Goal: Task Accomplishment & Management: Manage account settings

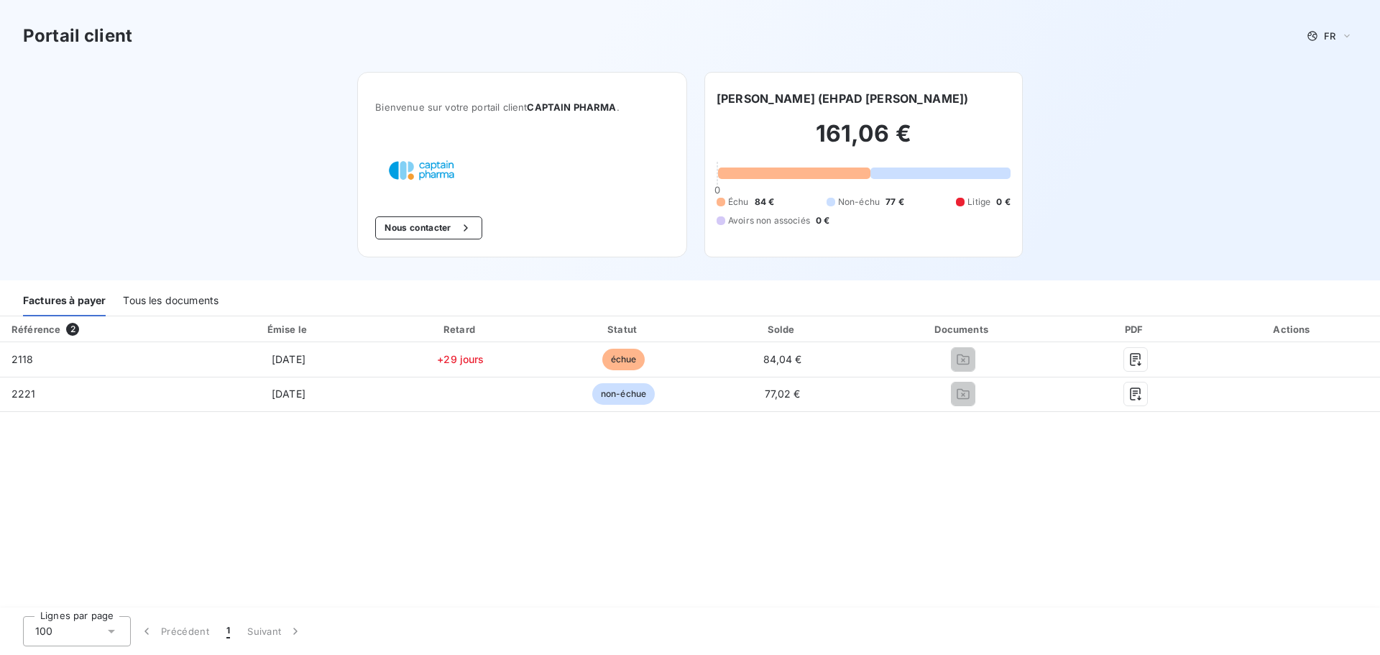
click at [156, 300] on div "Tous les documents" at bounding box center [171, 301] width 96 height 30
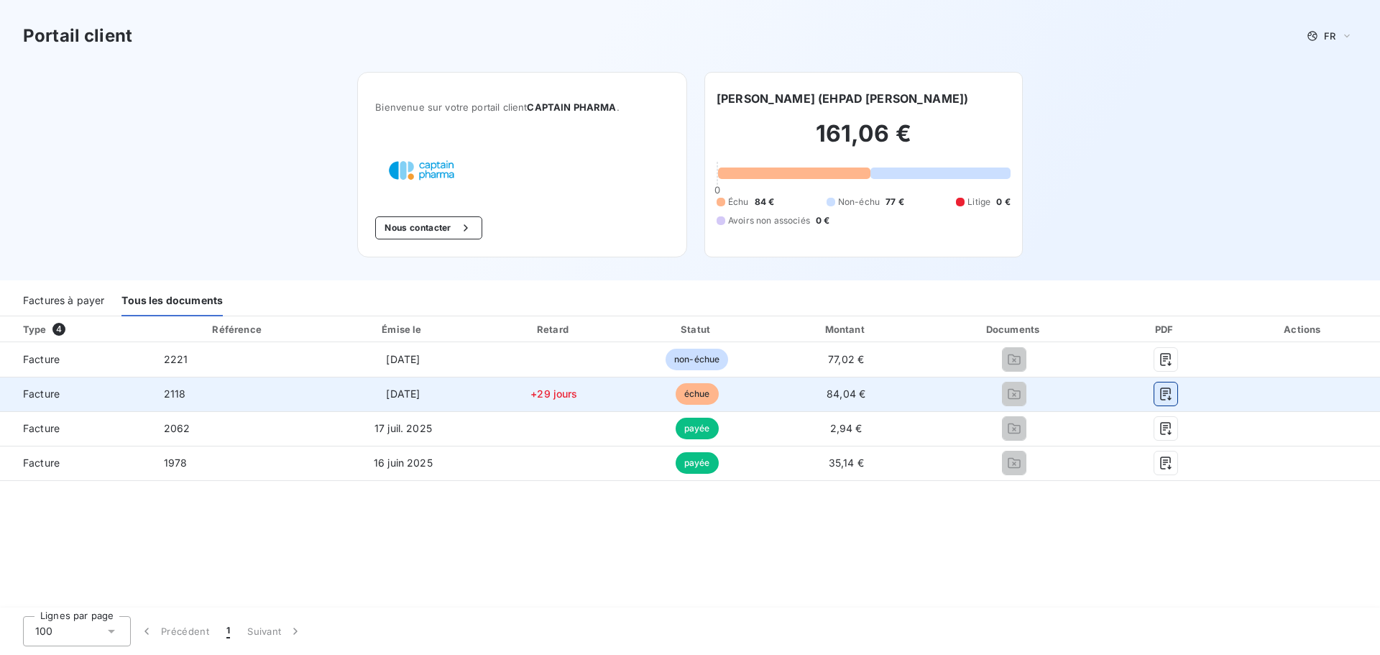
click at [1167, 397] on icon "button" at bounding box center [1166, 394] width 14 height 14
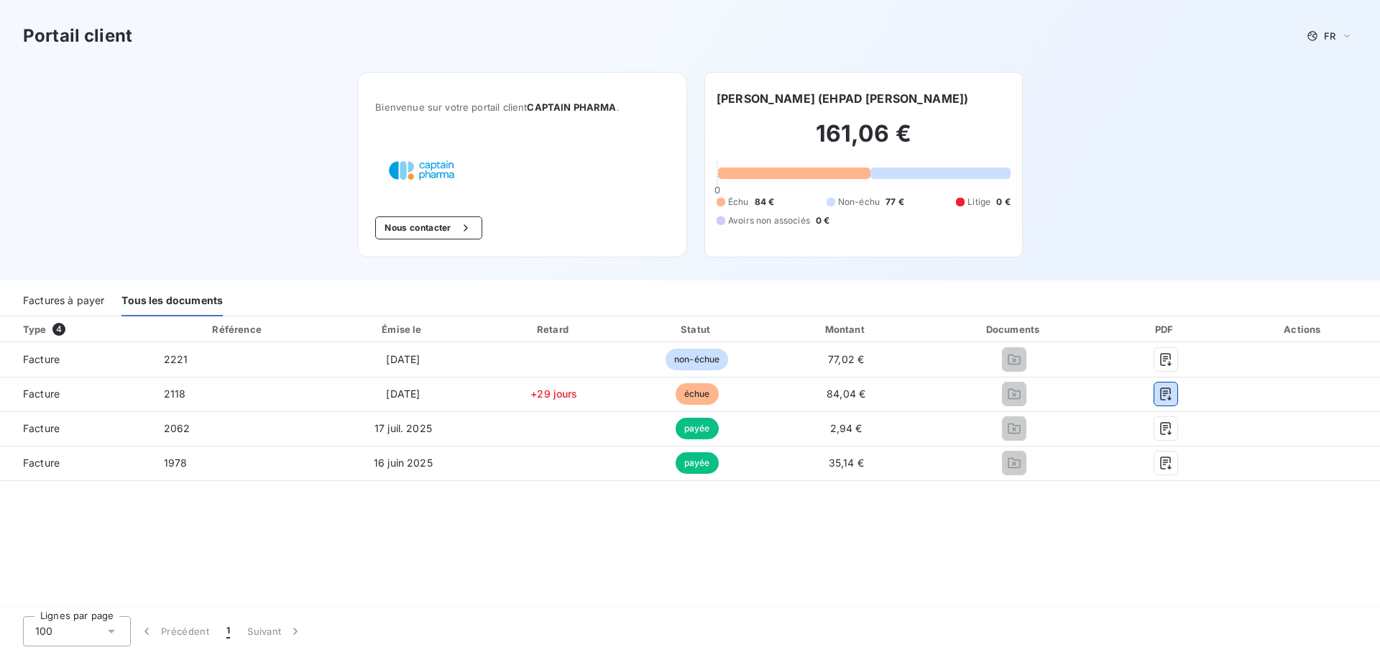
click at [94, 302] on div "Factures à payer" at bounding box center [63, 301] width 81 height 30
